Goal: Book appointment/travel/reservation

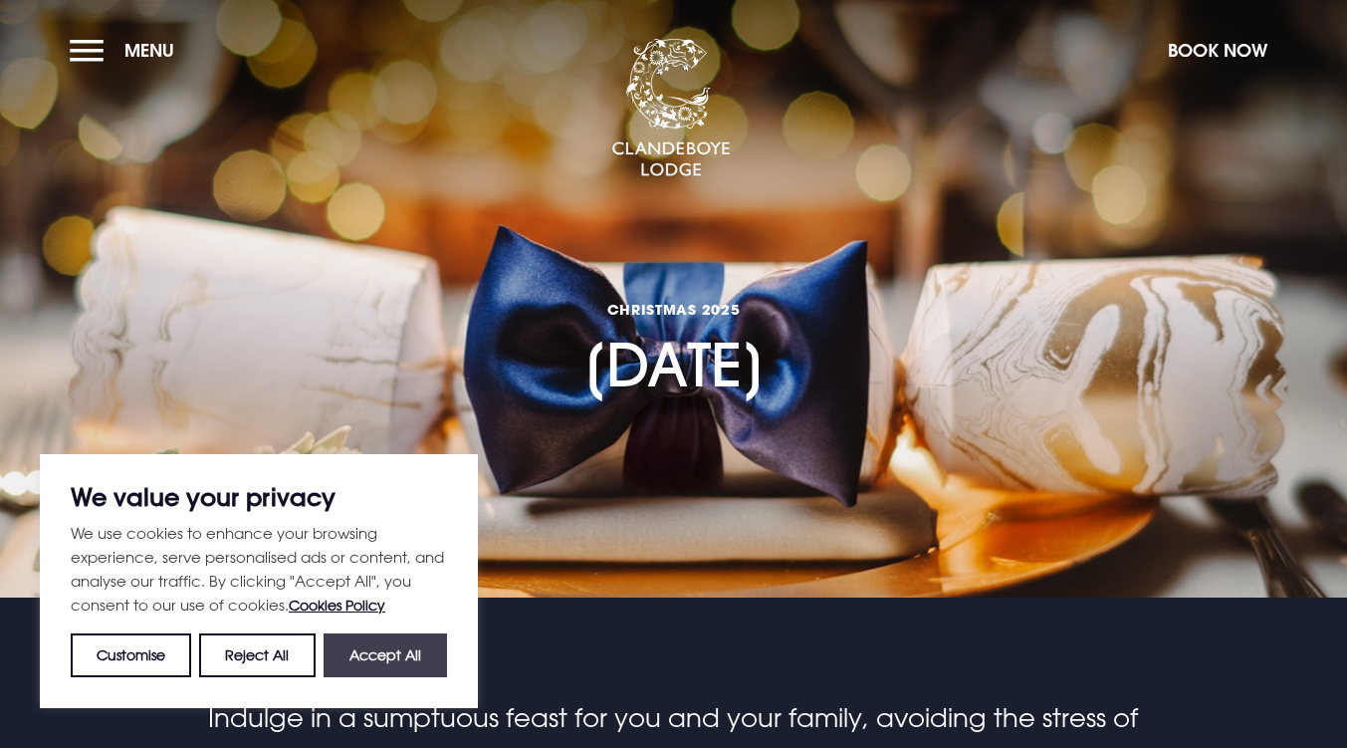
click at [418, 649] on button "Accept All" at bounding box center [385, 655] width 123 height 44
checkbox input "true"
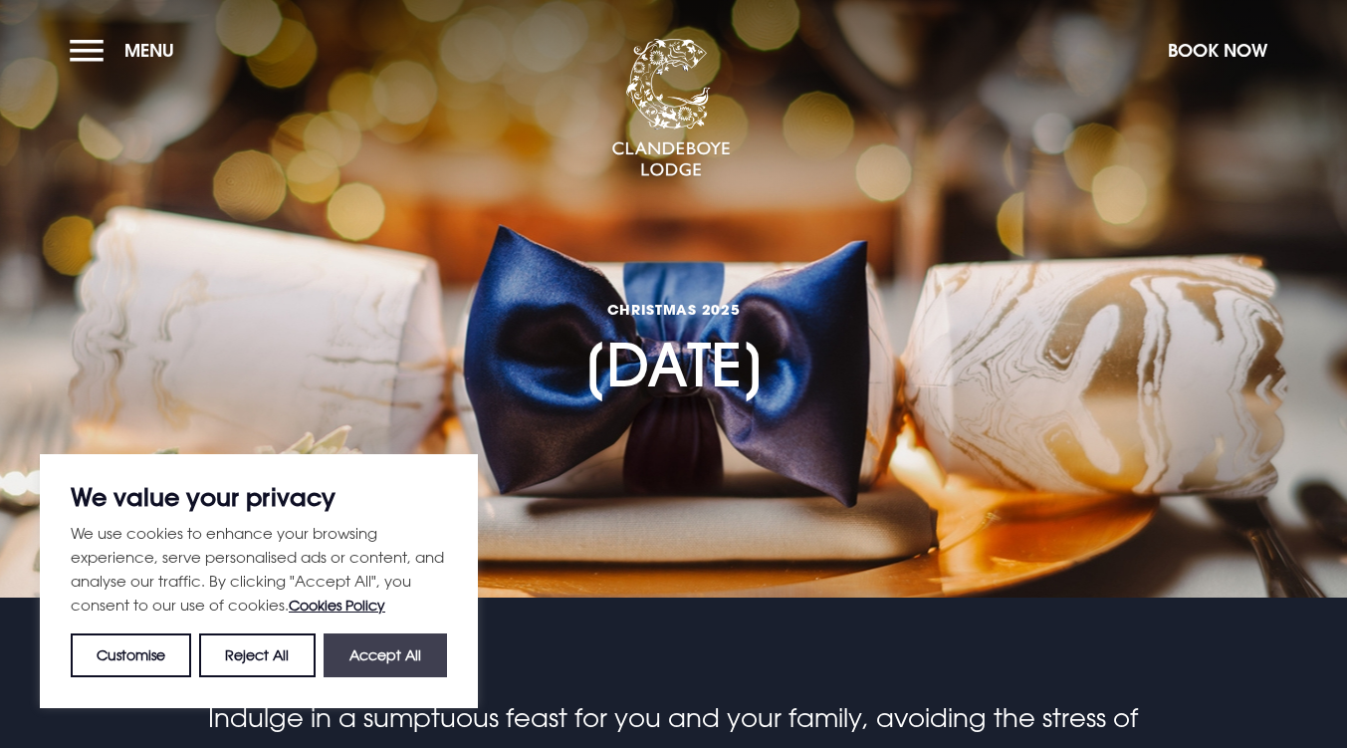
checkbox input "true"
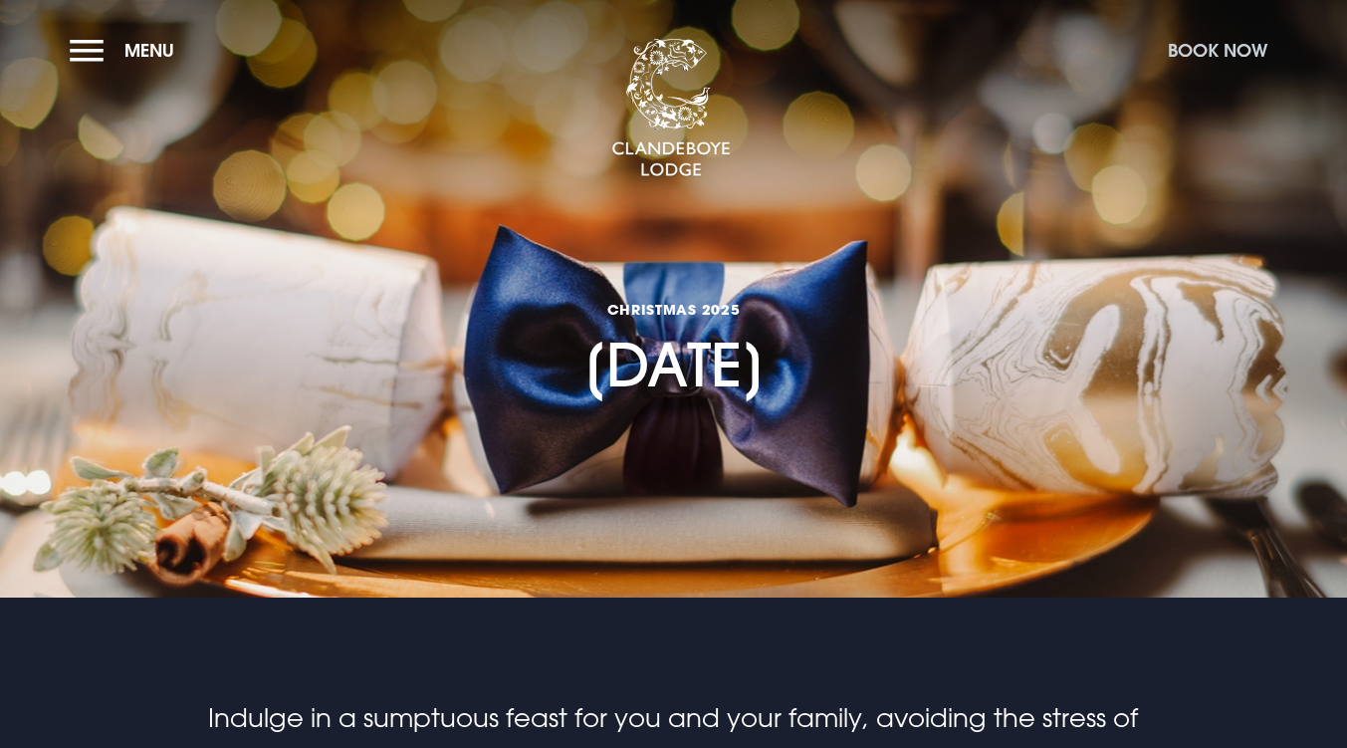
click at [1223, 55] on button "Book Now" at bounding box center [1217, 50] width 119 height 43
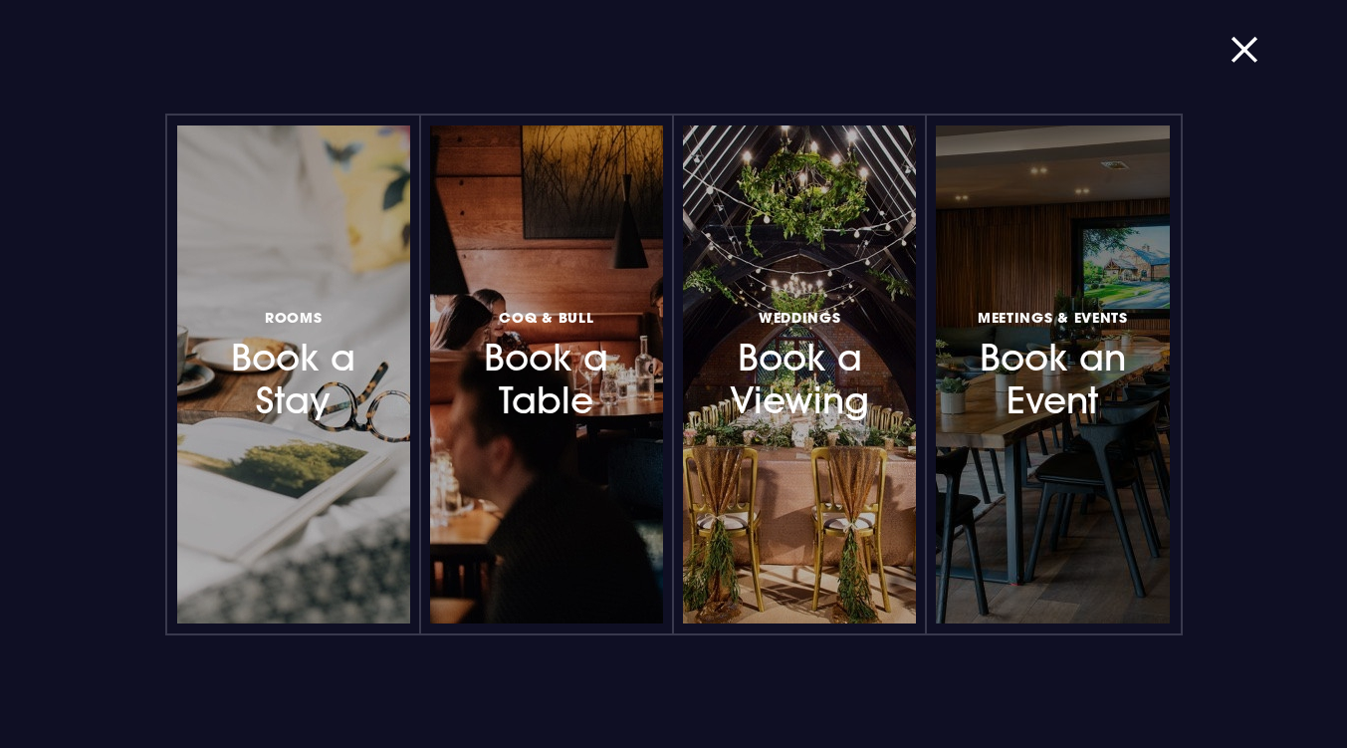
click at [1002, 268] on link "Meetings & Events Book an Event" at bounding box center [1052, 374] width 233 height 498
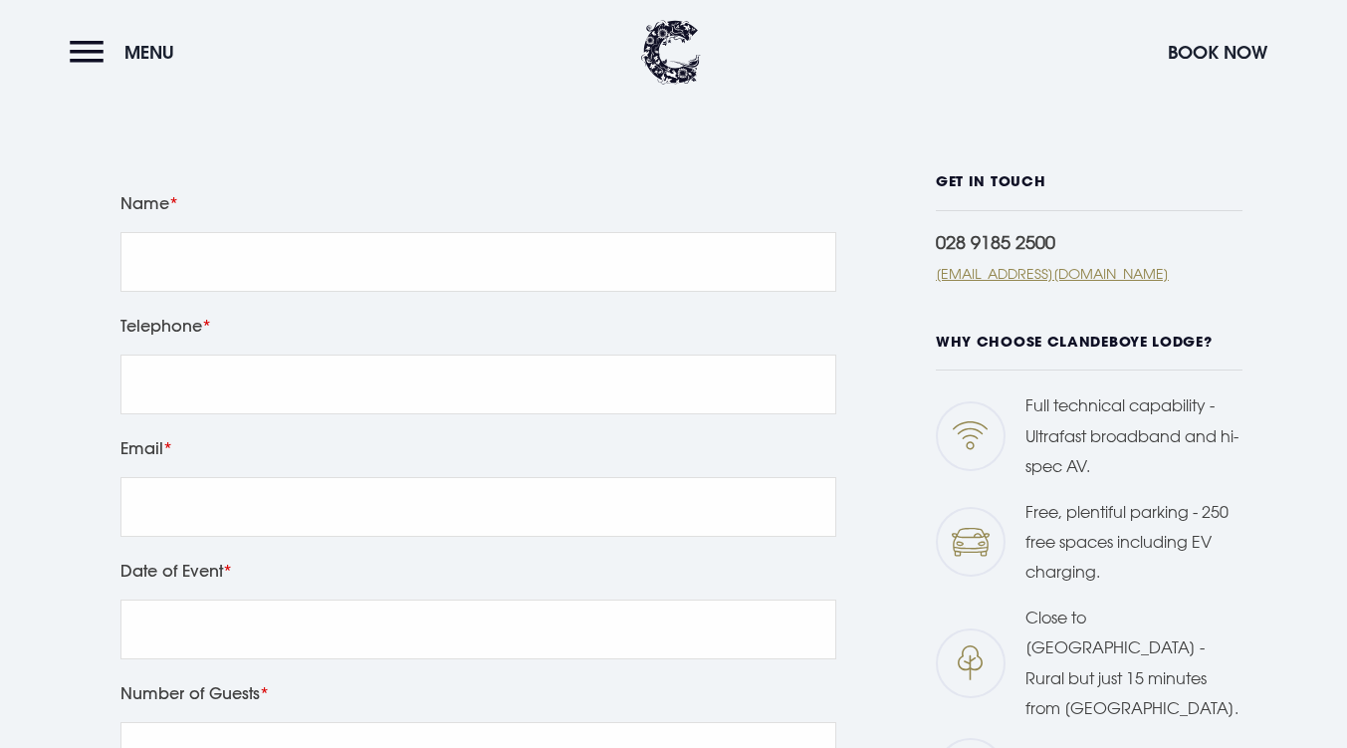
scroll to position [586, 0]
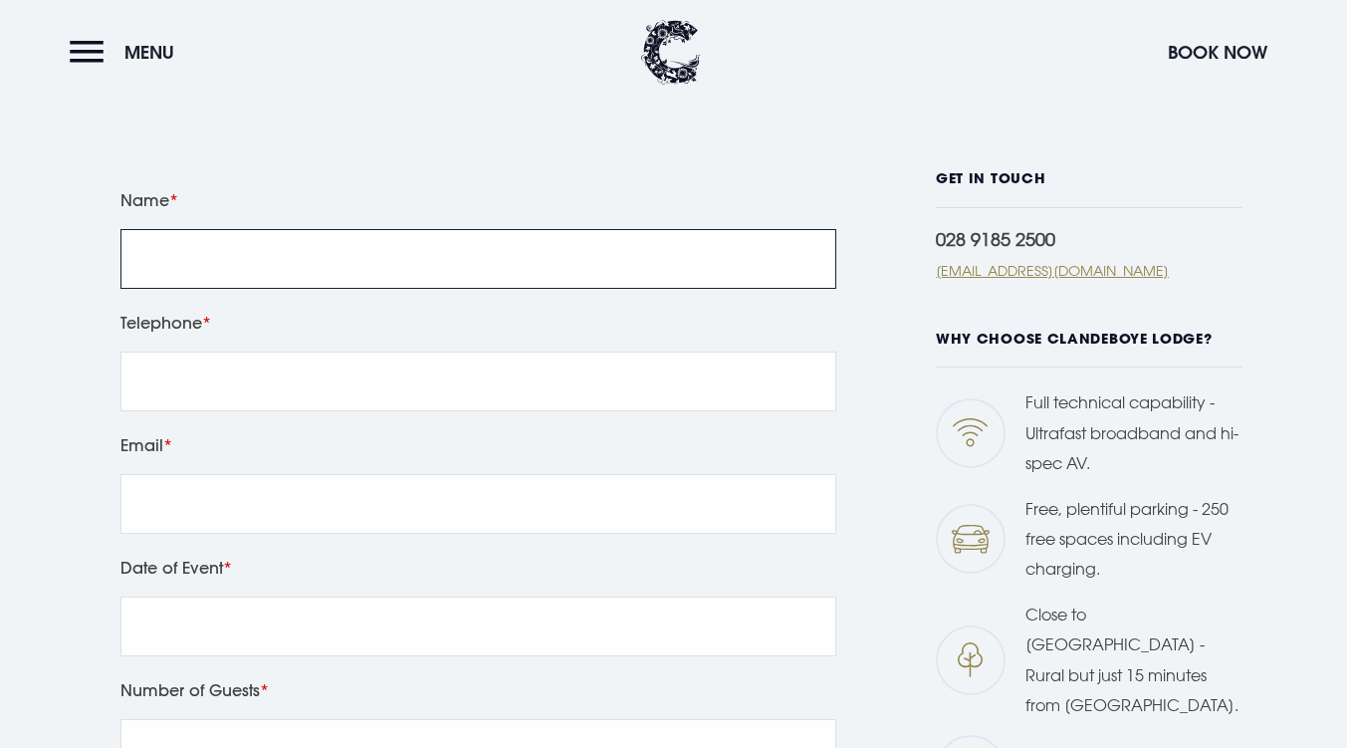
click at [711, 229] on input "Name" at bounding box center [478, 259] width 716 height 60
type input "[PERSON_NAME]"
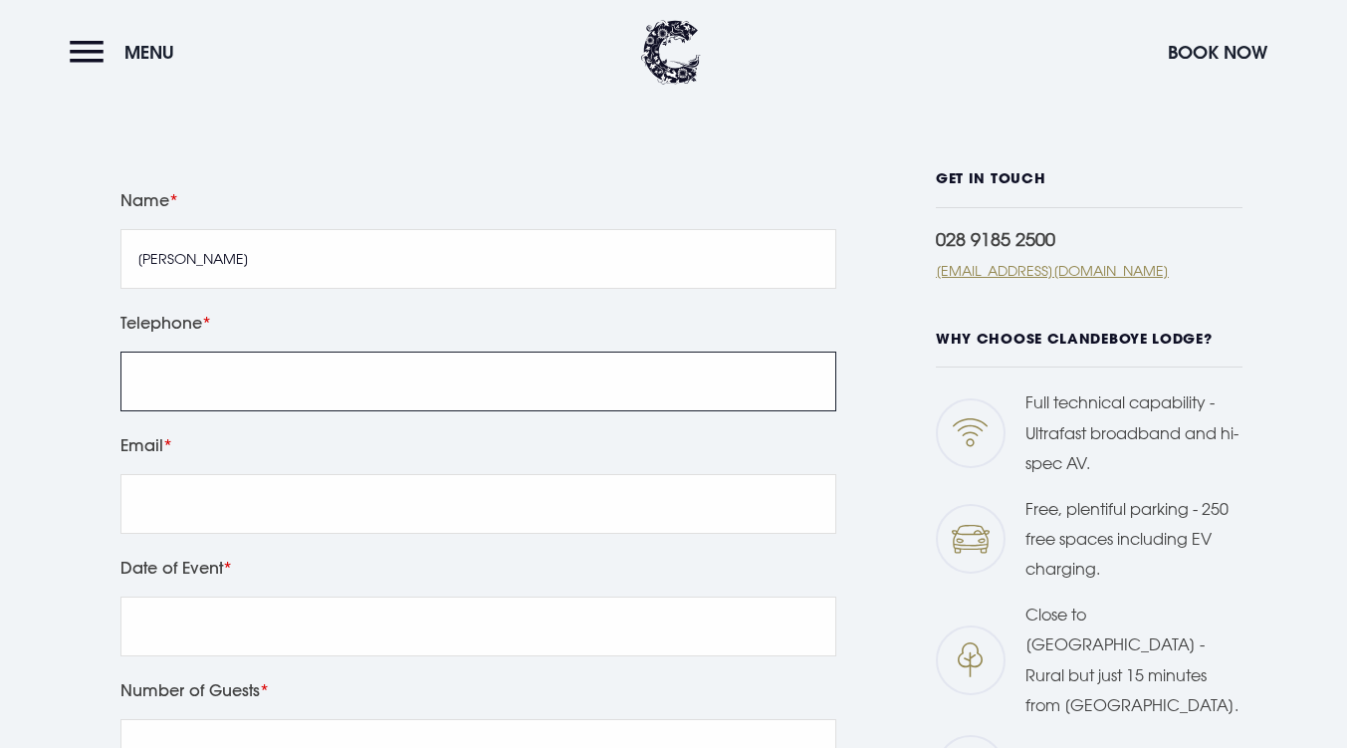
click at [477, 352] on input "tel" at bounding box center [478, 382] width 716 height 60
type input "07841599920"
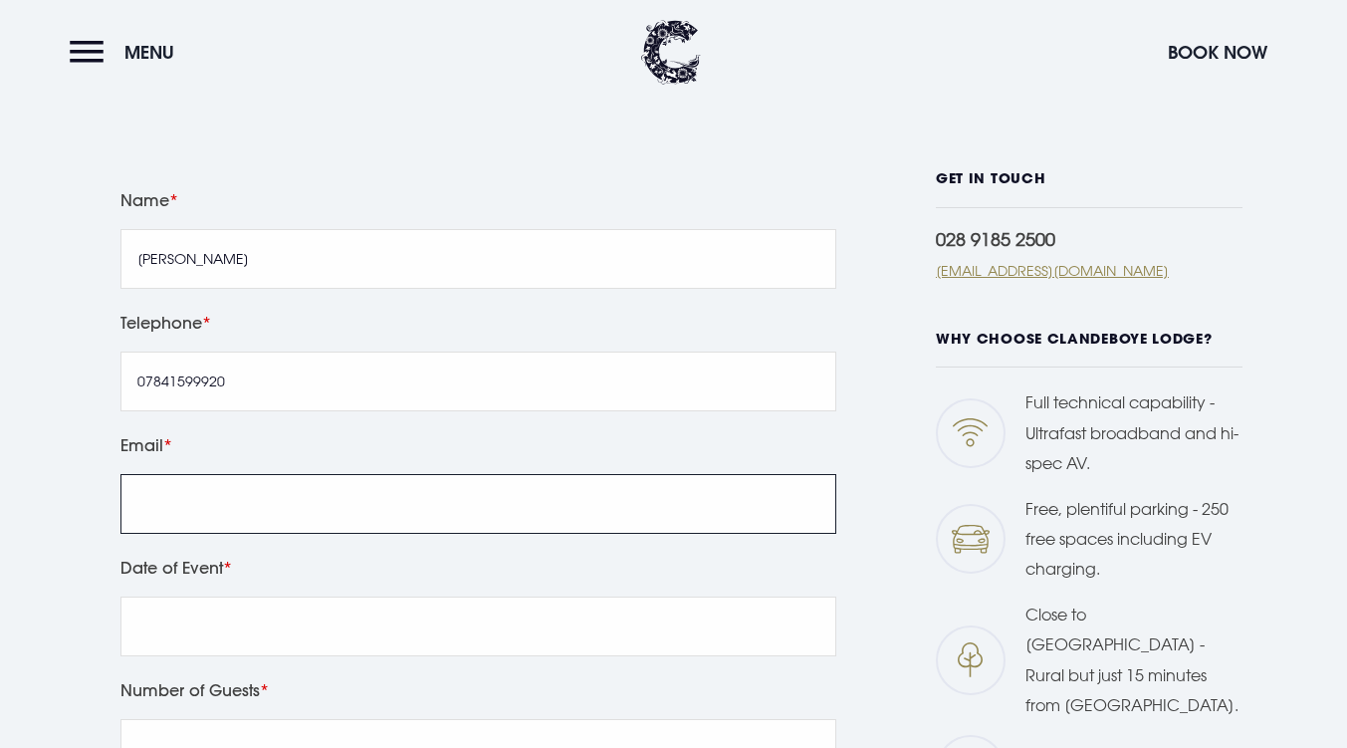
click at [395, 474] on input "Email" at bounding box center [478, 504] width 716 height 60
type input "[EMAIL_ADDRESS][DOMAIN_NAME]"
select select "9"
type input "[EMAIL_ADDRESS][DOMAIN_NAME]"
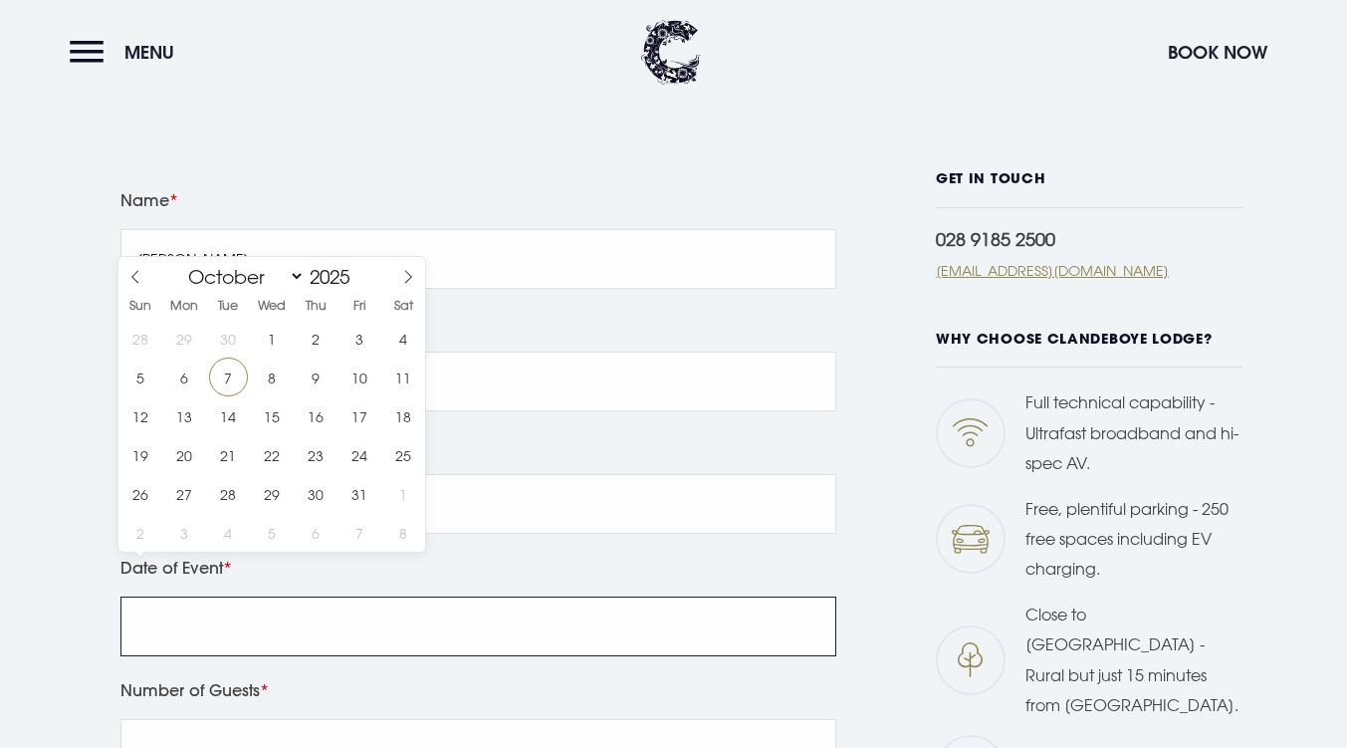
click at [576, 596] on input "text" at bounding box center [478, 626] width 716 height 60
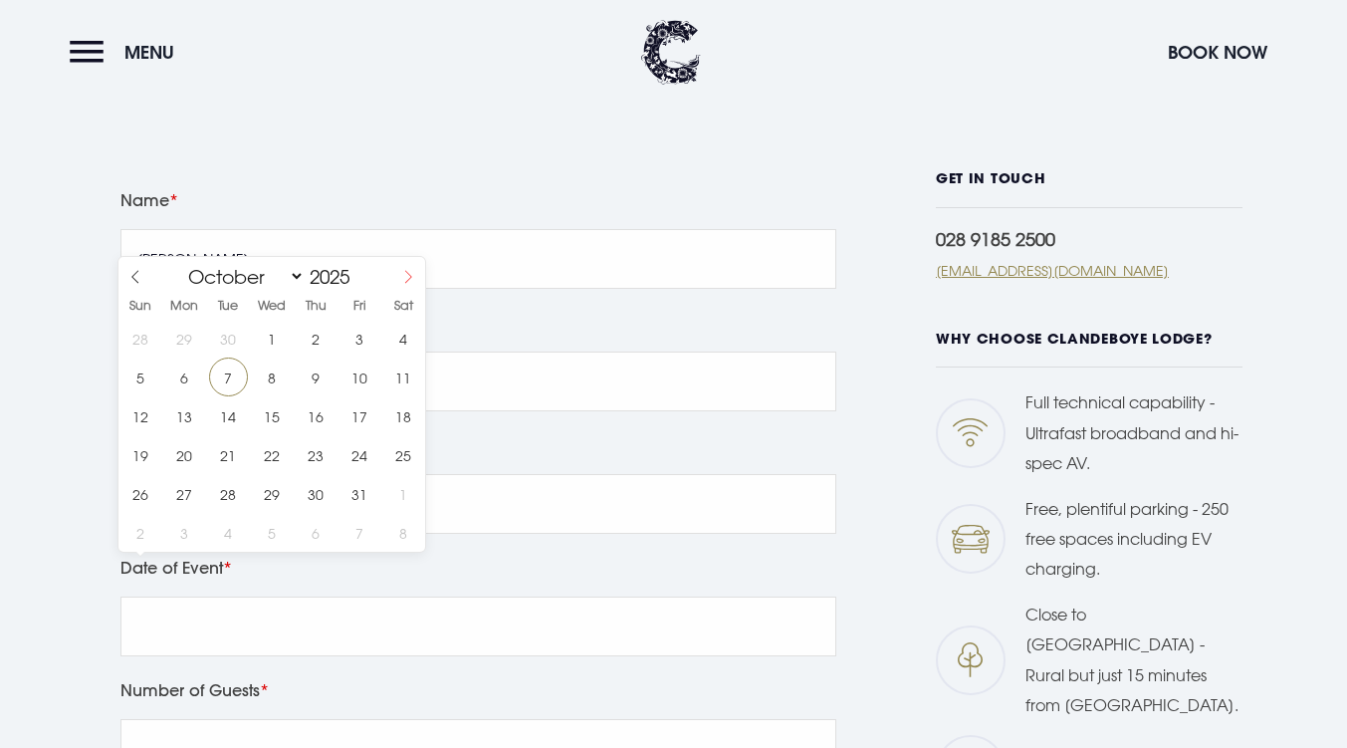
click at [406, 271] on icon at bounding box center [408, 277] width 7 height 13
select select "11"
click at [332, 466] on span "25" at bounding box center [316, 454] width 39 height 39
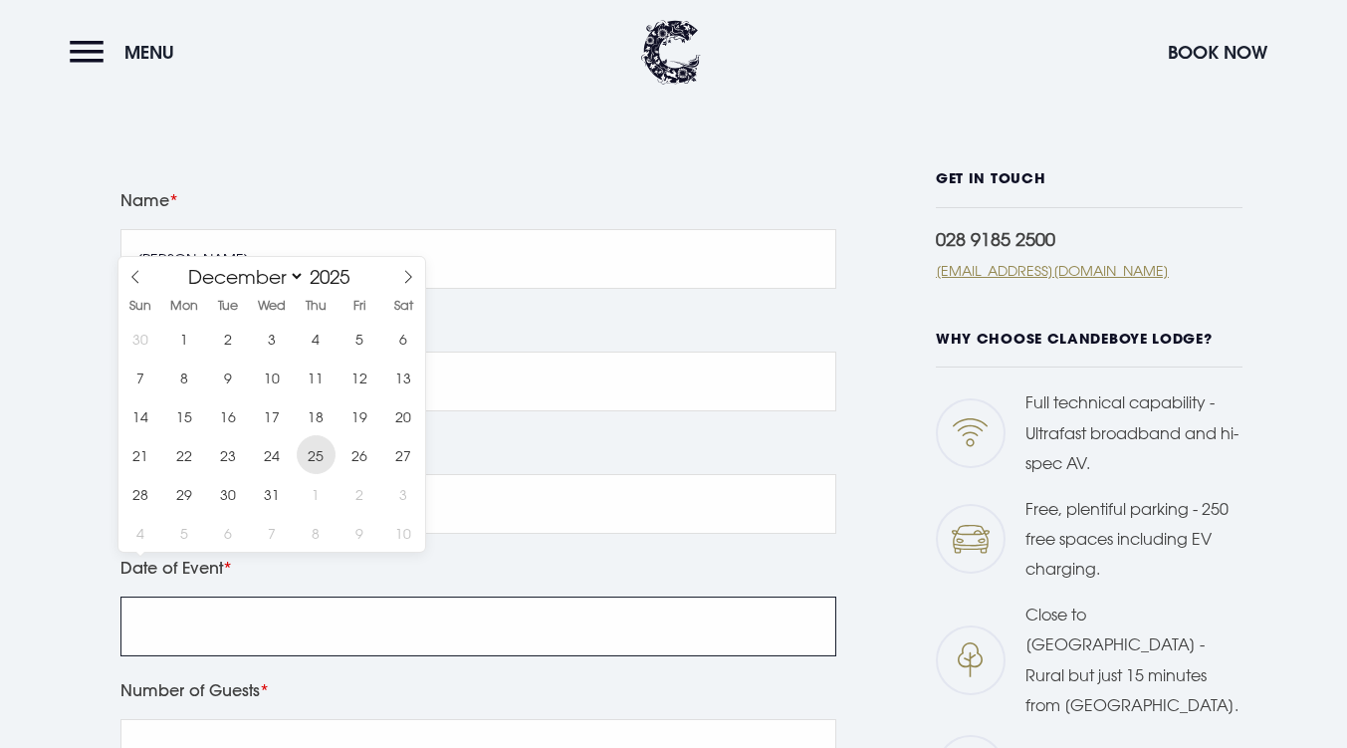
type input "[DATE]"
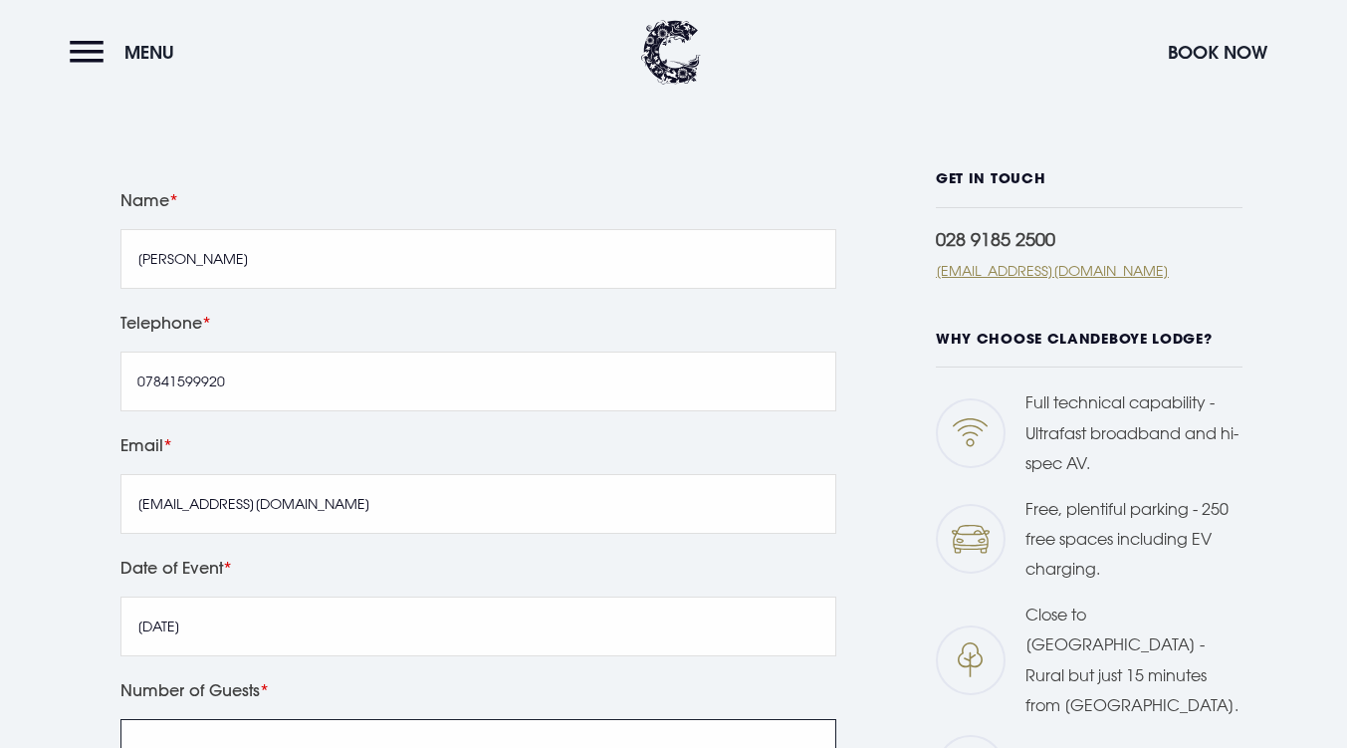
click at [320, 719] on input "Number of Guests" at bounding box center [478, 749] width 716 height 60
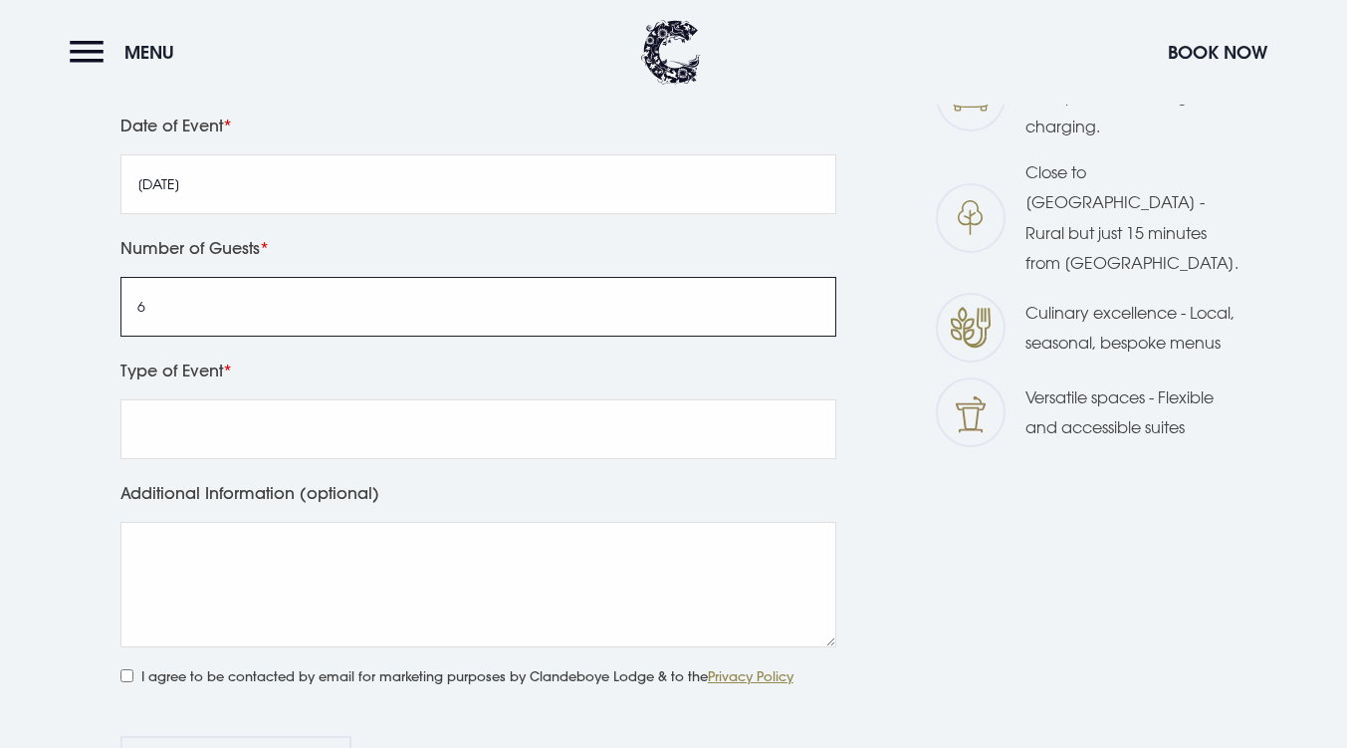
scroll to position [1049, 0]
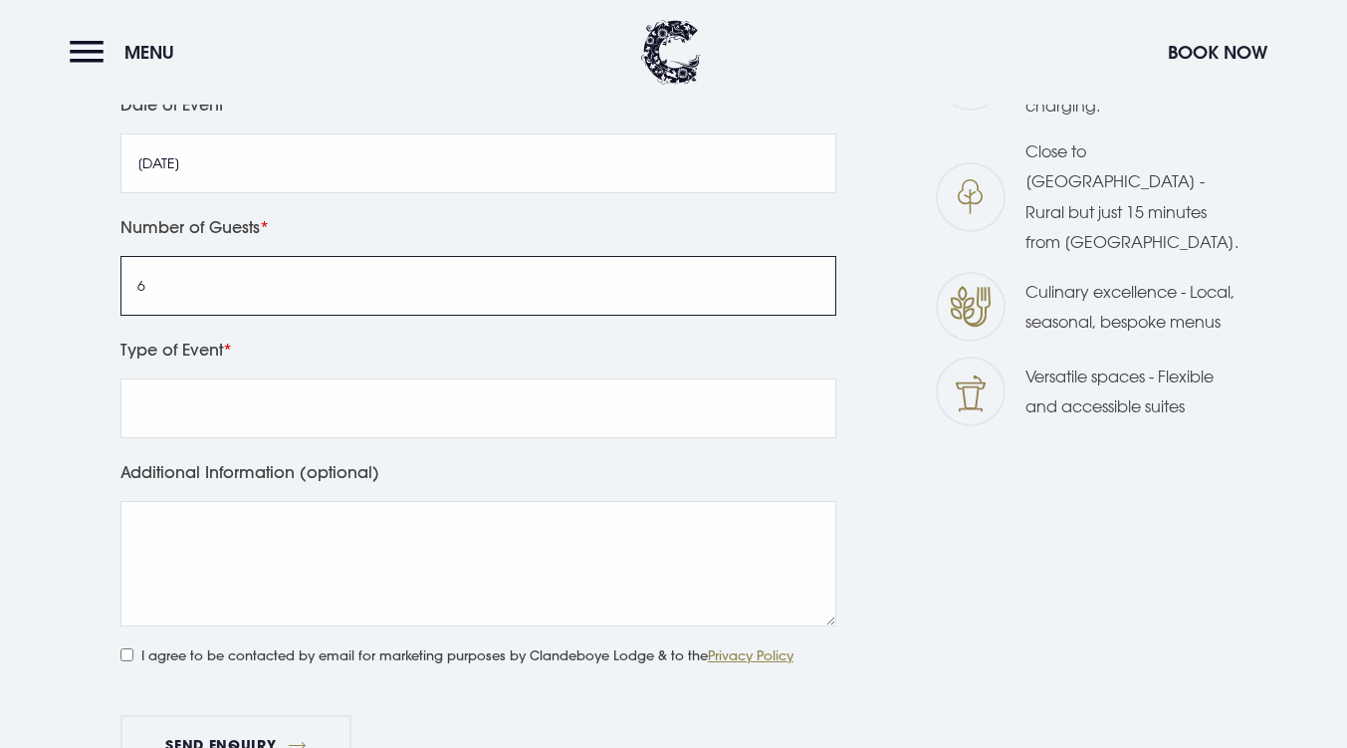
type input "6"
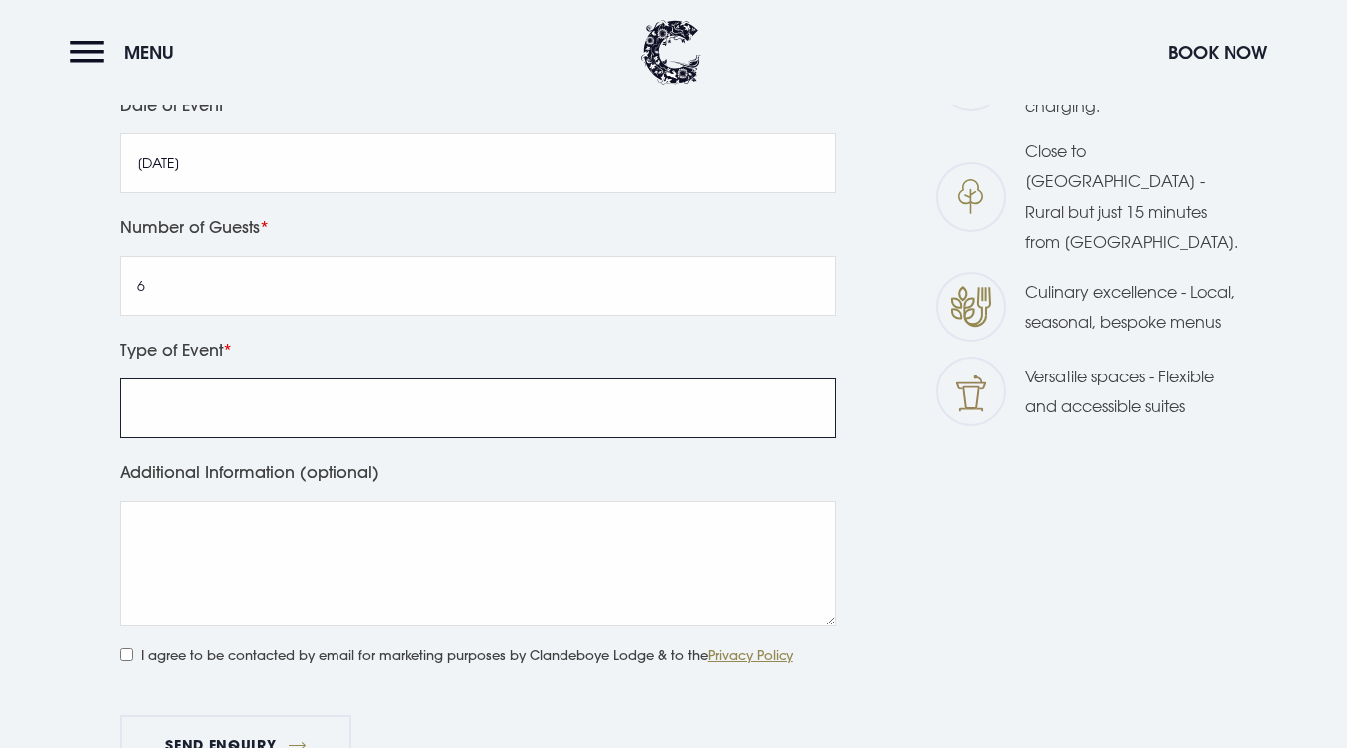
click at [563, 378] on input "Type of Event" at bounding box center [478, 408] width 716 height 60
type input "[DATE] Lunch"
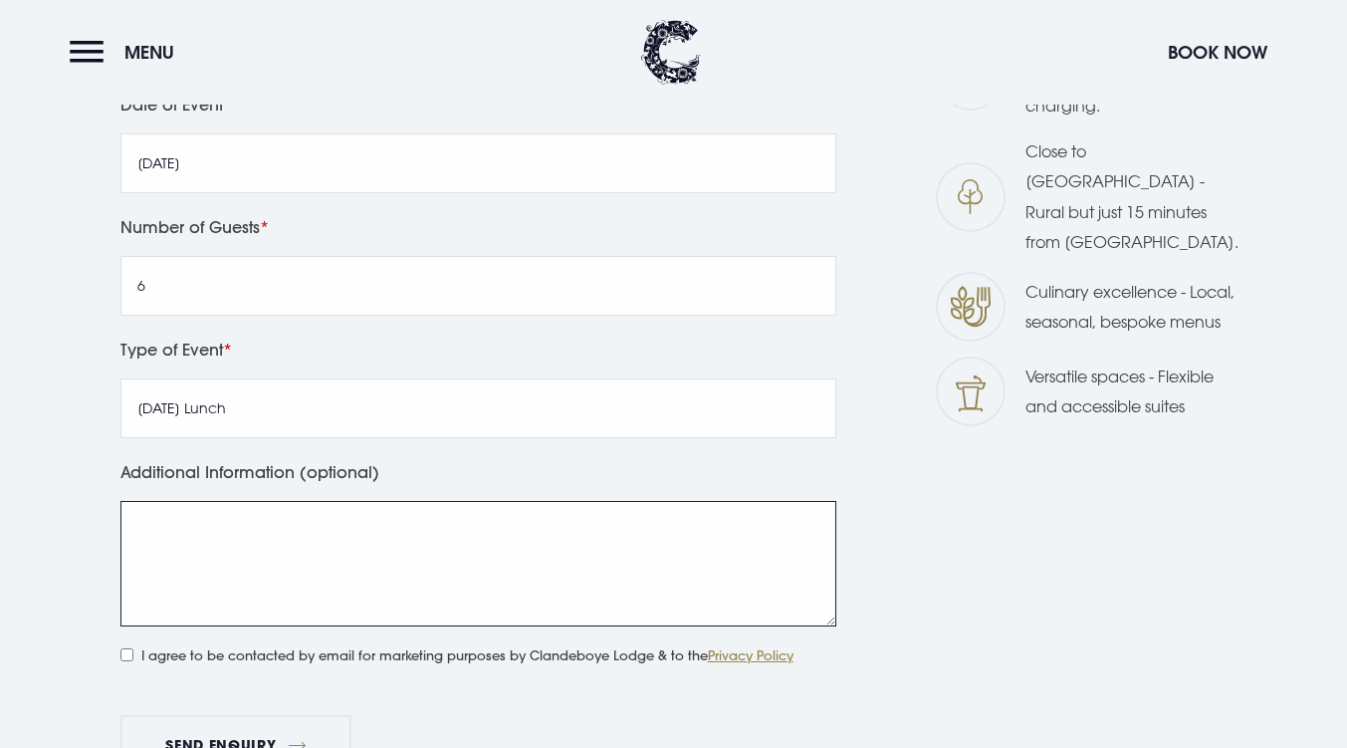
click at [452, 501] on textarea "Additional Information (optional)" at bounding box center [478, 563] width 716 height 125
type textarea "Could i request cost and availability for the above."
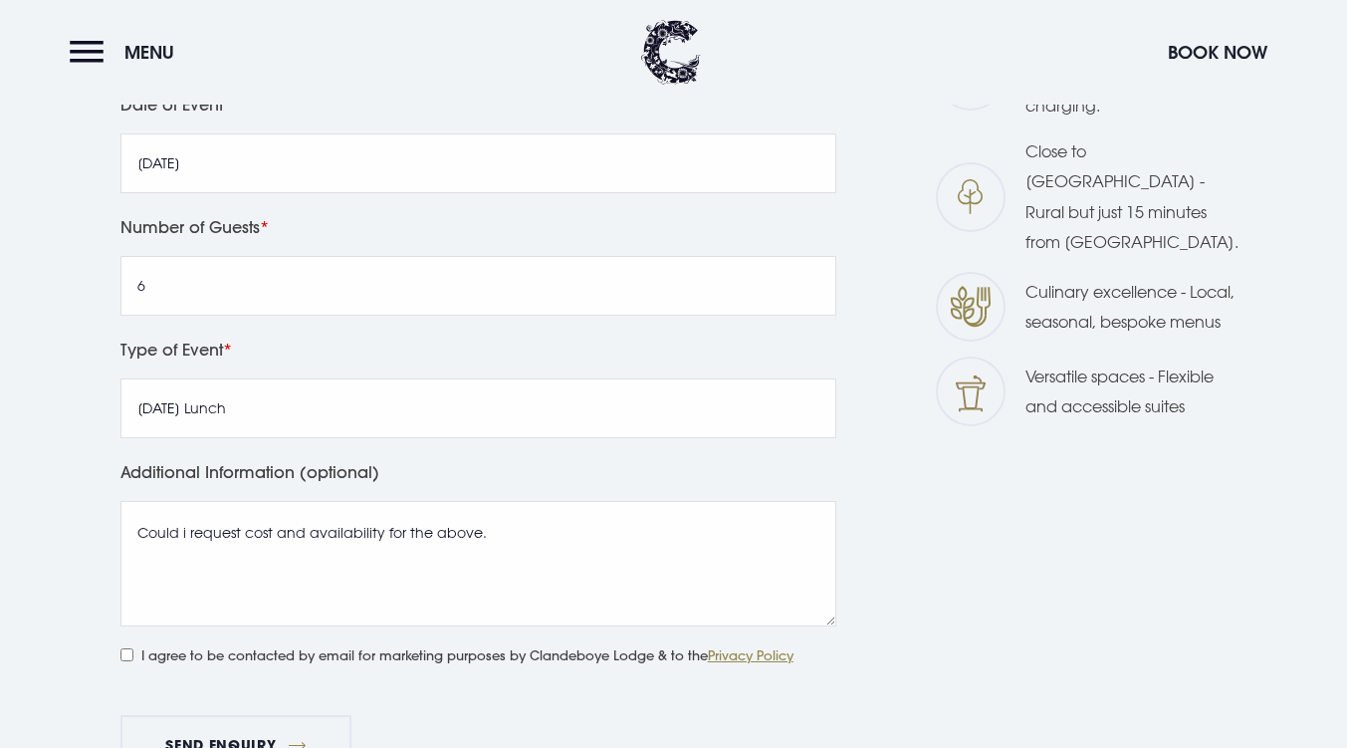
click at [129, 648] on input "I agree to be contacted by email for marketing purposes by Clandeboye Lodge & t…" at bounding box center [126, 654] width 13 height 13
checkbox input "true"
click at [205, 715] on button "Send Enquiry" at bounding box center [235, 745] width 231 height 60
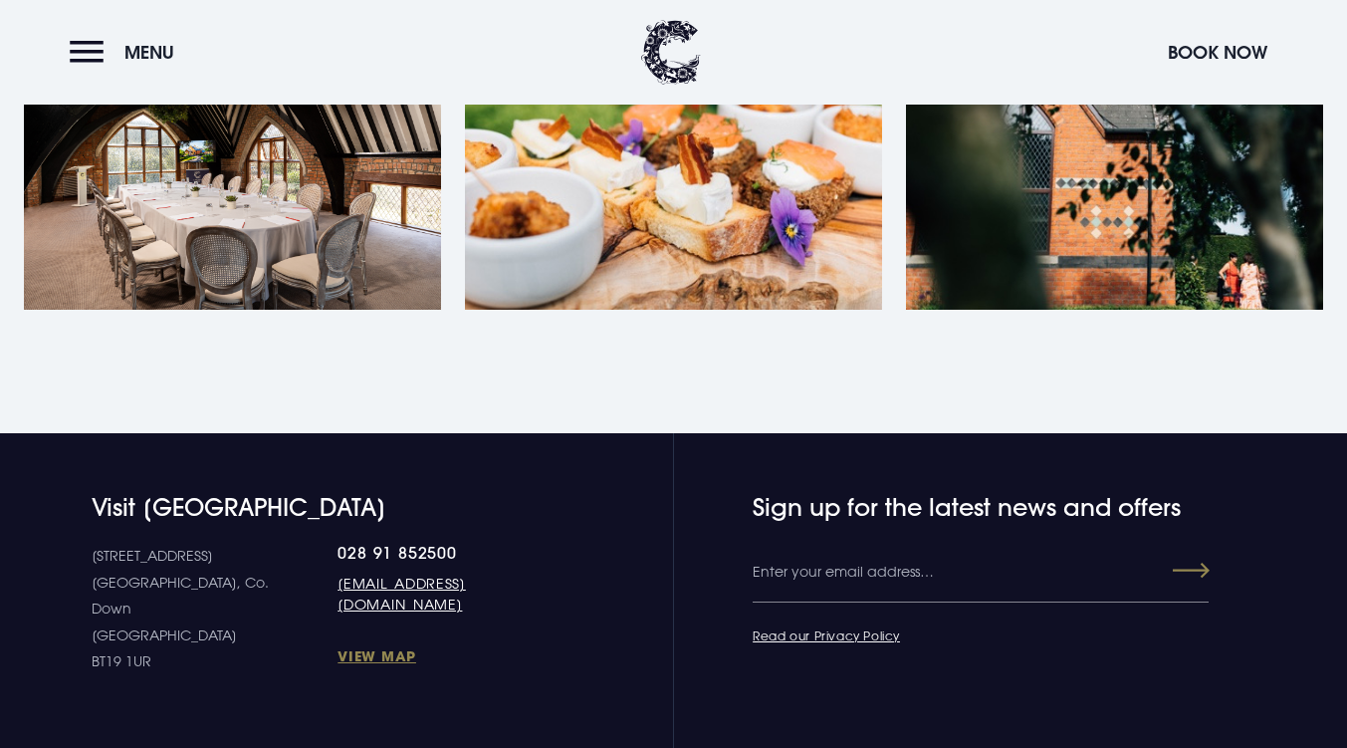
scroll to position [1006, 0]
